Goal: Information Seeking & Learning: Learn about a topic

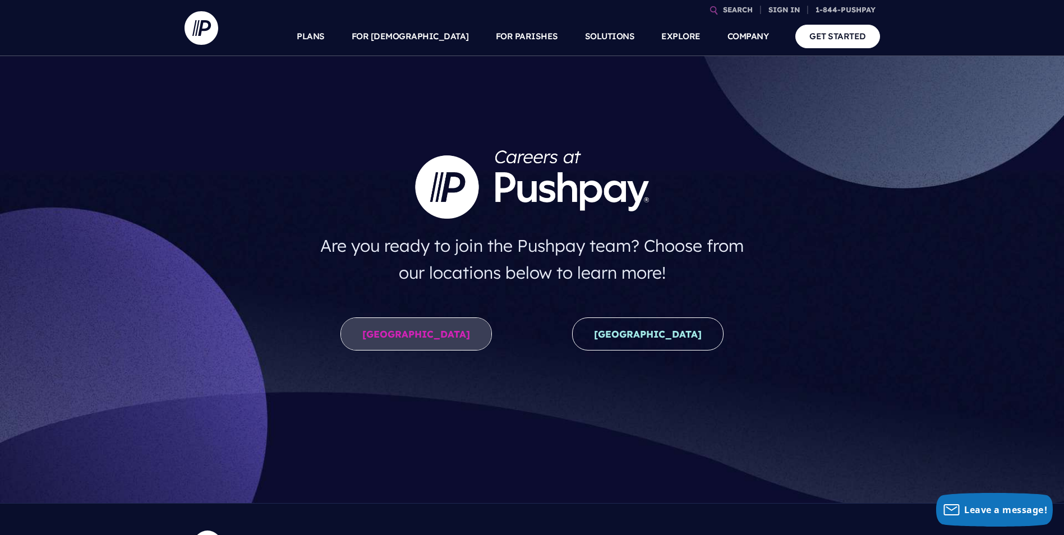
click at [440, 334] on link "United States" at bounding box center [415, 333] width 151 height 33
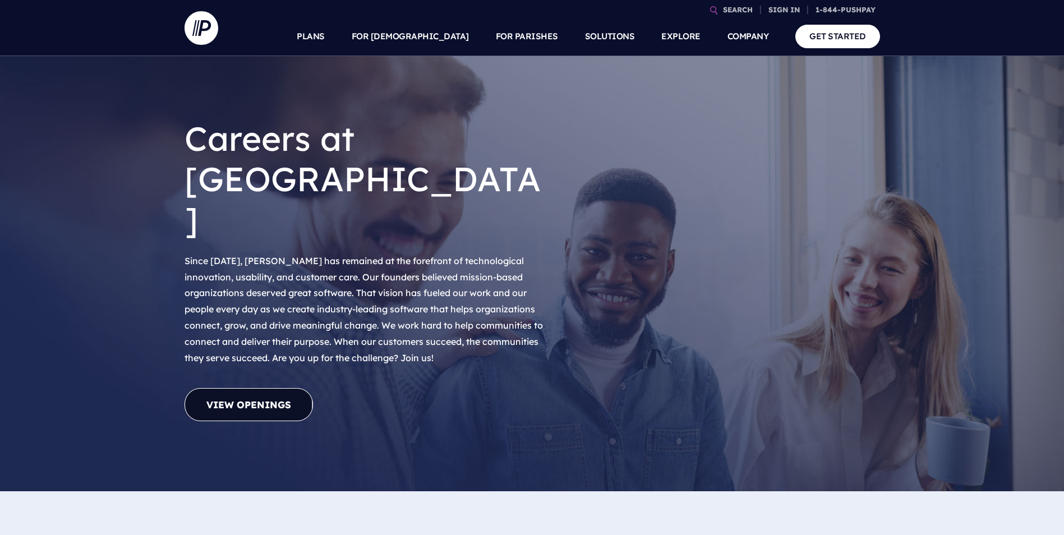
click at [244, 388] on link "View Openings" at bounding box center [248, 404] width 128 height 33
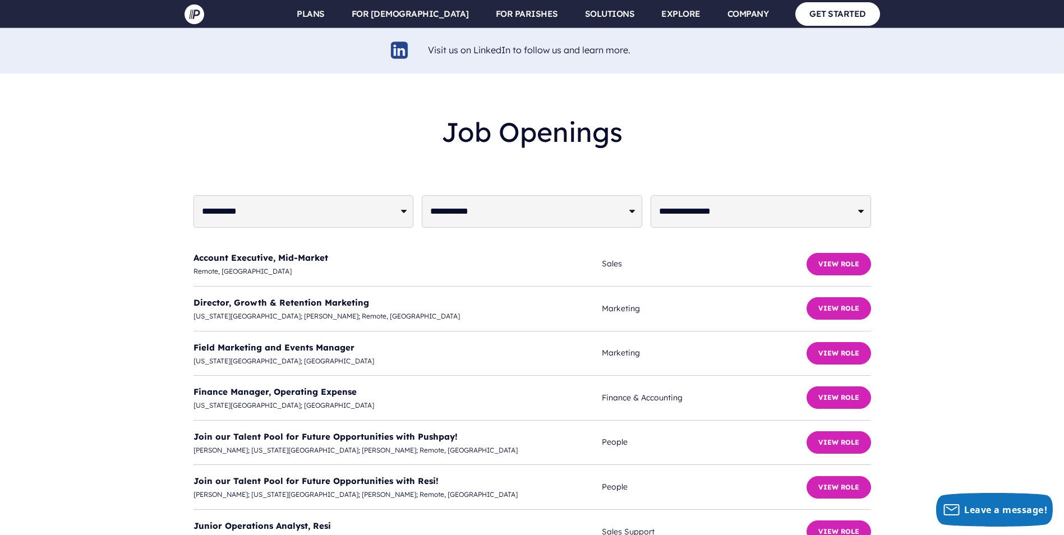
scroll to position [2837, 0]
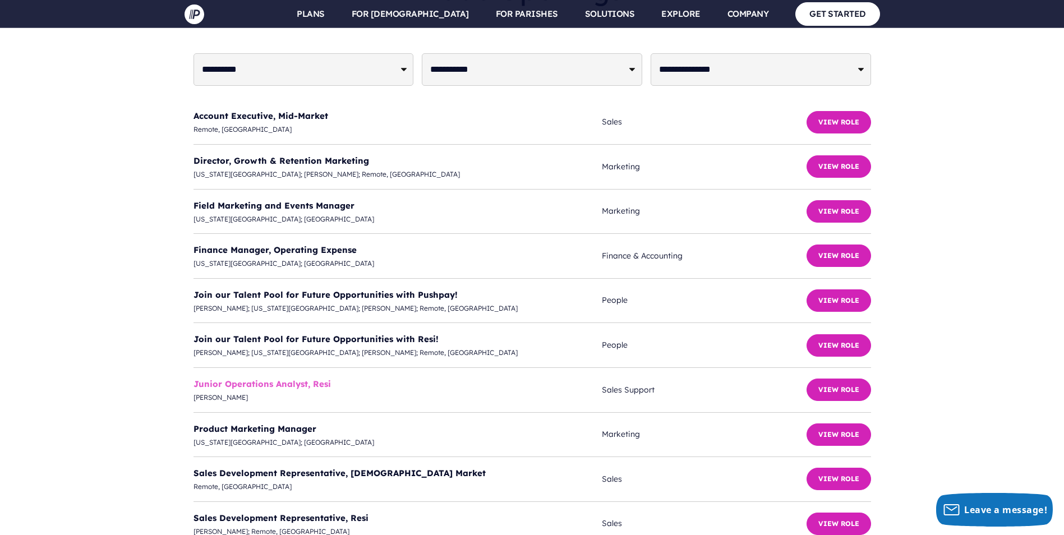
click at [252, 378] on link "Junior Operations Analyst, Resi" at bounding box center [261, 383] width 137 height 11
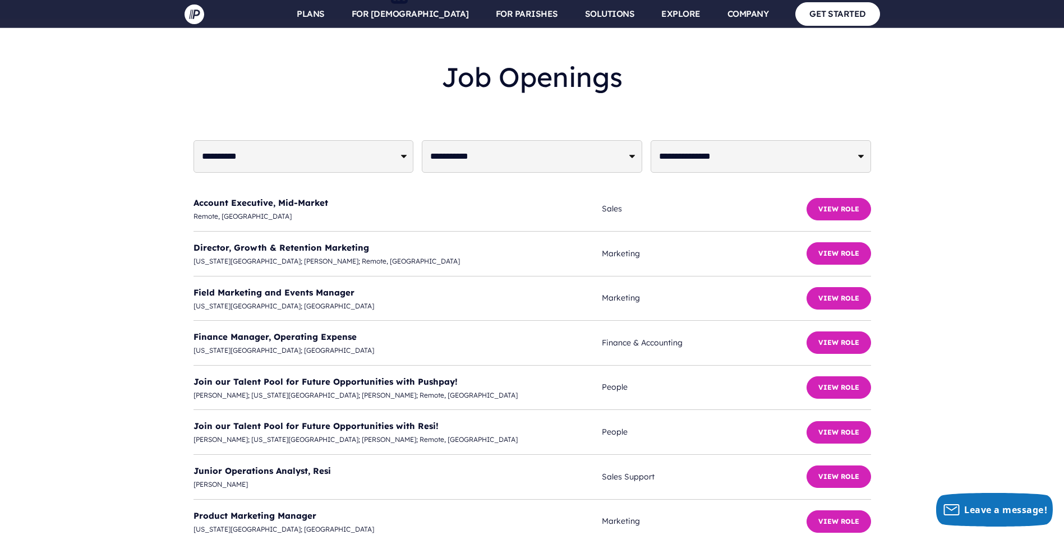
scroll to position [2725, 0]
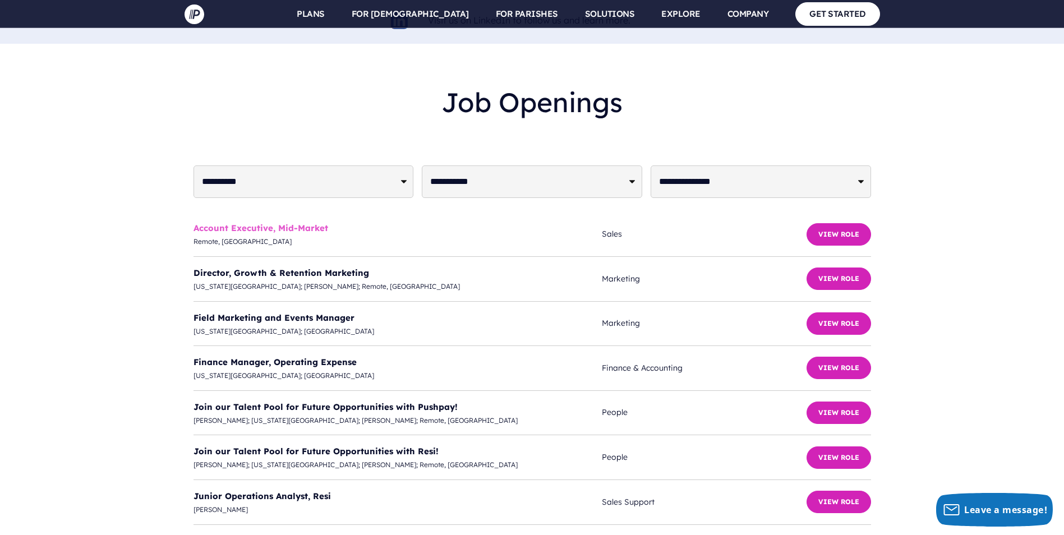
click at [280, 223] on link "Account Executive, Mid-Market" at bounding box center [260, 228] width 135 height 11
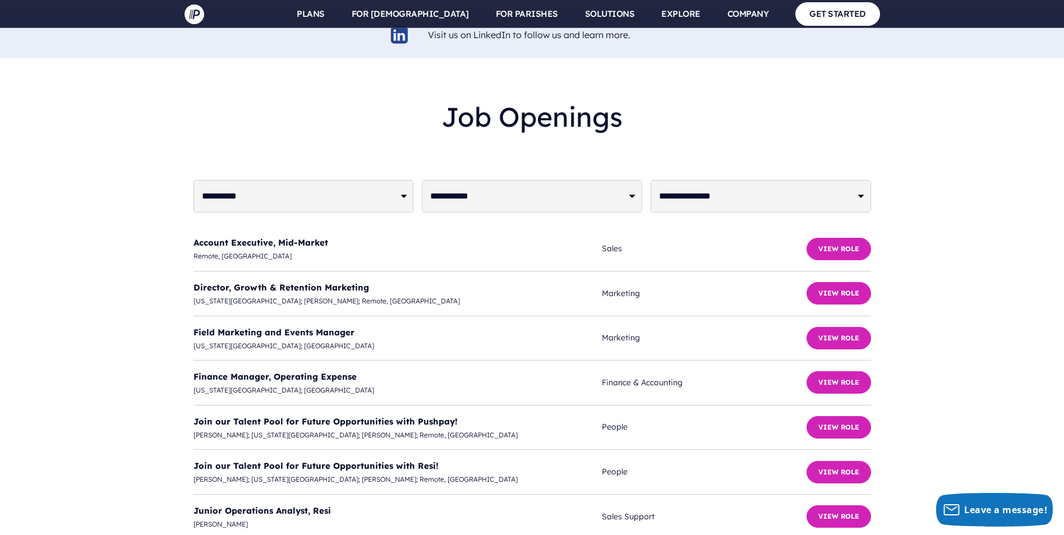
scroll to position [2556, 0]
